Goal: Information Seeking & Learning: Understand process/instructions

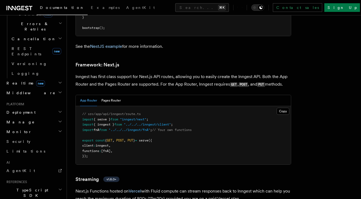
scroll to position [217, 0]
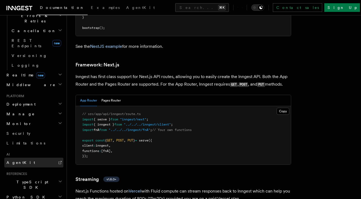
click at [19, 160] on span "AgentKit" at bounding box center [20, 162] width 29 height 4
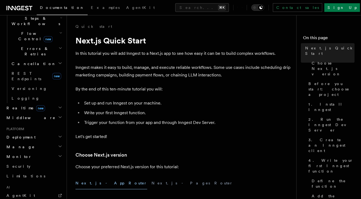
scroll to position [187, 0]
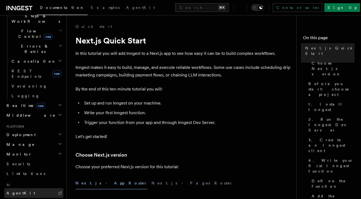
click at [30, 188] on link "AgentKit" at bounding box center [33, 193] width 59 height 10
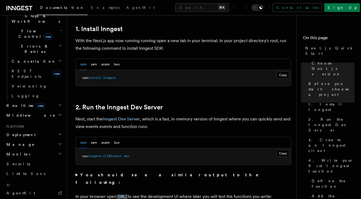
scroll to position [299, 0]
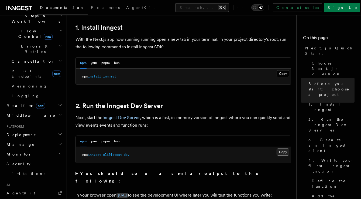
click at [282, 152] on button "Copy Copied" at bounding box center [283, 151] width 13 height 7
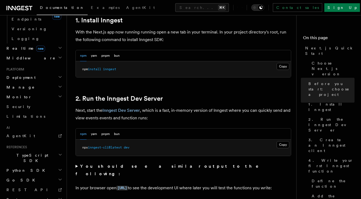
scroll to position [308, 0]
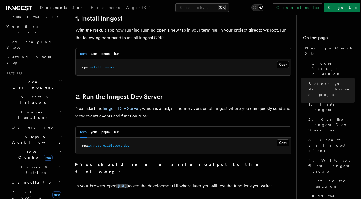
scroll to position [60, 0]
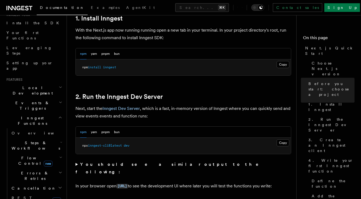
click at [60, 115] on icon "button" at bounding box center [60, 117] width 4 height 4
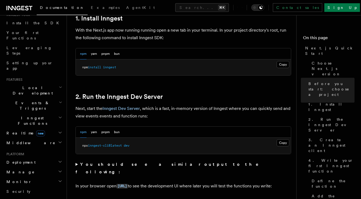
scroll to position [69, 0]
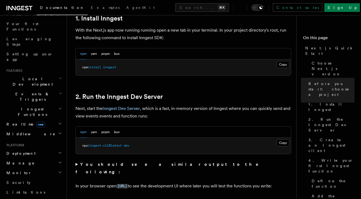
click at [60, 106] on icon "button" at bounding box center [60, 108] width 4 height 4
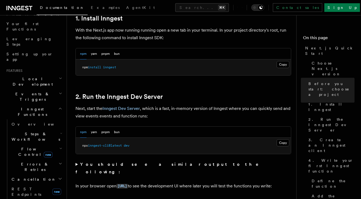
click at [61, 131] on icon "button" at bounding box center [61, 133] width 2 height 4
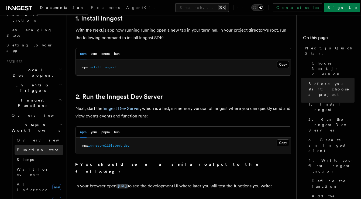
scroll to position [79, 0]
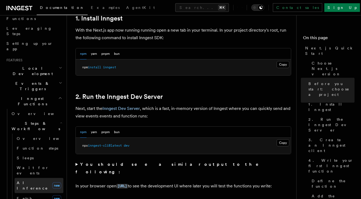
click at [42, 178] on link "AI Inference new" at bounding box center [39, 185] width 49 height 15
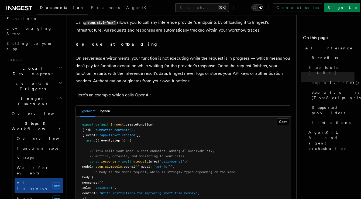
scroll to position [235, 0]
click at [107, 105] on button "Python" at bounding box center [105, 110] width 10 height 11
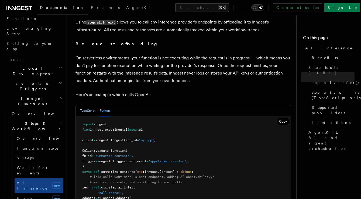
click at [88, 105] on button "TypeScript" at bounding box center [87, 110] width 15 height 11
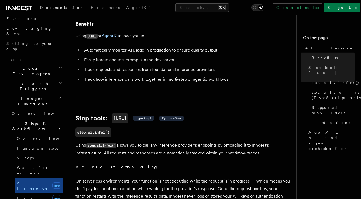
scroll to position [113, 0]
click at [149, 116] on span "TypeScript" at bounding box center [143, 118] width 15 height 4
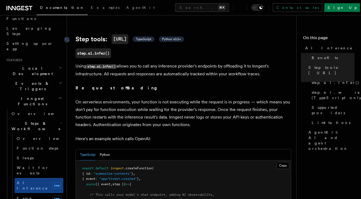
scroll to position [193, 0]
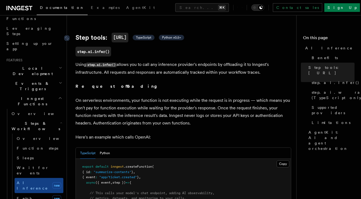
click at [149, 35] on span "TypeScript" at bounding box center [143, 37] width 15 height 4
click at [175, 35] on span "Python v0.5+" at bounding box center [171, 37] width 19 height 4
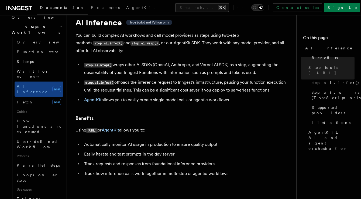
scroll to position [0, 0]
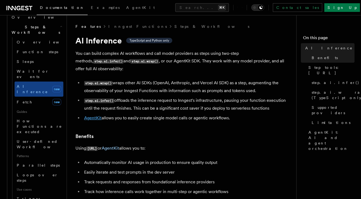
click at [88, 115] on link "AgentKit" at bounding box center [93, 117] width 18 height 5
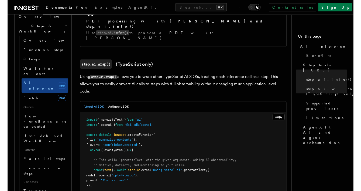
scroll to position [487, 0]
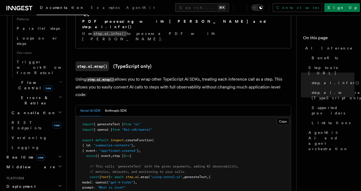
scroll to position [313, 0]
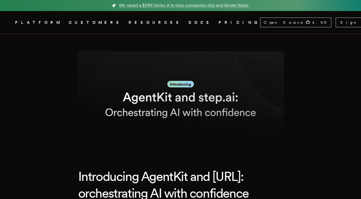
click at [189, 23] on link "DOCS" at bounding box center [201, 22] width 24 height 7
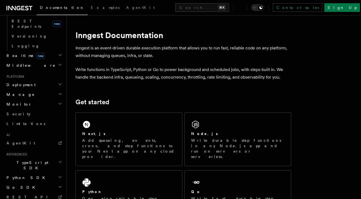
scroll to position [239, 0]
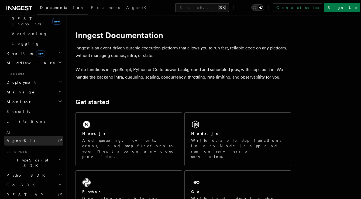
click at [20, 138] on span "AgentKit" at bounding box center [20, 140] width 29 height 4
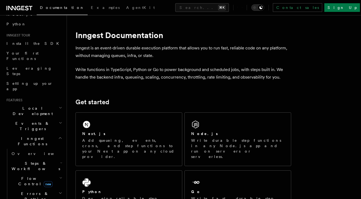
scroll to position [45, 0]
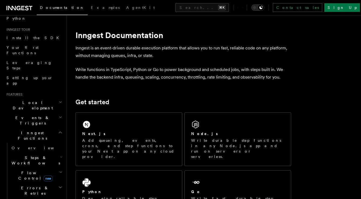
click at [60, 155] on icon "button" at bounding box center [61, 157] width 2 height 4
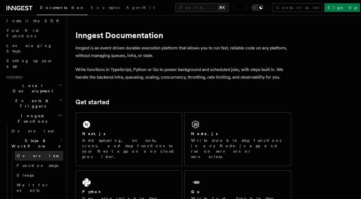
scroll to position [63, 0]
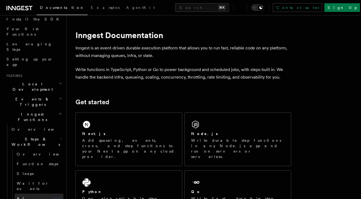
click at [36, 196] on span "AI Inference" at bounding box center [32, 201] width 31 height 10
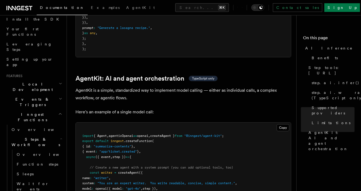
scroll to position [1547, 0]
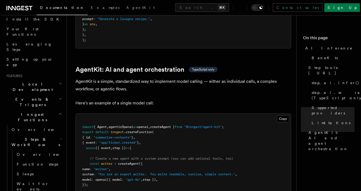
click at [242, 113] on pre "import { Agent , agenticOpenai as openai , createAgent } from "@inngest/agent-k…" at bounding box center [183, 171] width 215 height 116
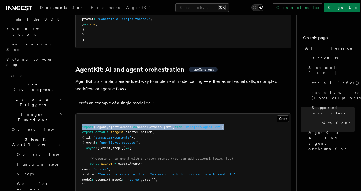
drag, startPoint x: 242, startPoint y: 103, endPoint x: 82, endPoint y: 103, distance: 159.8
click at [82, 113] on pre "import { Agent , agenticOpenai as openai , createAgent } from "@inngest/agent-k…" at bounding box center [183, 171] width 215 height 116
copy span "import { Agent , agenticOpenai as openai , createAgent } from "@inngest/agent-k…"
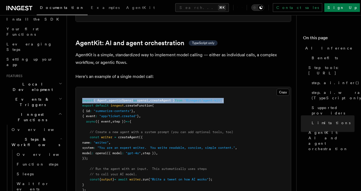
scroll to position [1574, 0]
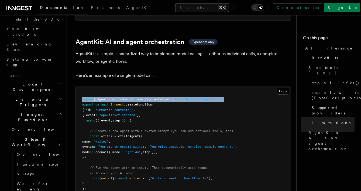
drag, startPoint x: 103, startPoint y: 134, endPoint x: 90, endPoint y: 113, distance: 25.5
click at [90, 113] on pre "import { Agent , agenticOpenai as openai , createAgent } from "@inngest/agent-k…" at bounding box center [183, 144] width 215 height 116
copy code "const writer = createAgent ({ name : "writer" , system : "You are an expert wri…"
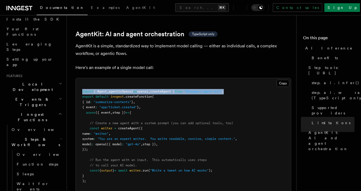
scroll to position [1585, 0]
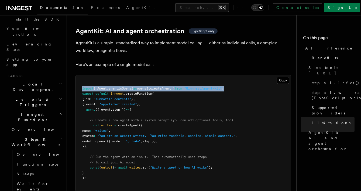
click at [197, 165] on span ""Write a tweet on how AI works"" at bounding box center [179, 167] width 59 height 4
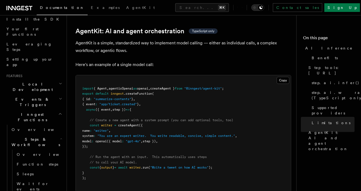
click at [197, 165] on span ""Write a tweet on how AI works"" at bounding box center [179, 167] width 59 height 4
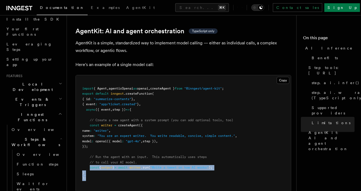
drag, startPoint x: 148, startPoint y: 152, endPoint x: 90, endPoint y: 142, distance: 58.9
click at [90, 142] on pre "import { Agent , agenticOpenai as openai , createAgent } from "@inngest/agent-k…" at bounding box center [183, 133] width 215 height 116
copy code "const { output } = await writer .run ( "Write a tweet on how AI works" ); } );"
